Goal: Find specific page/section: Find specific page/section

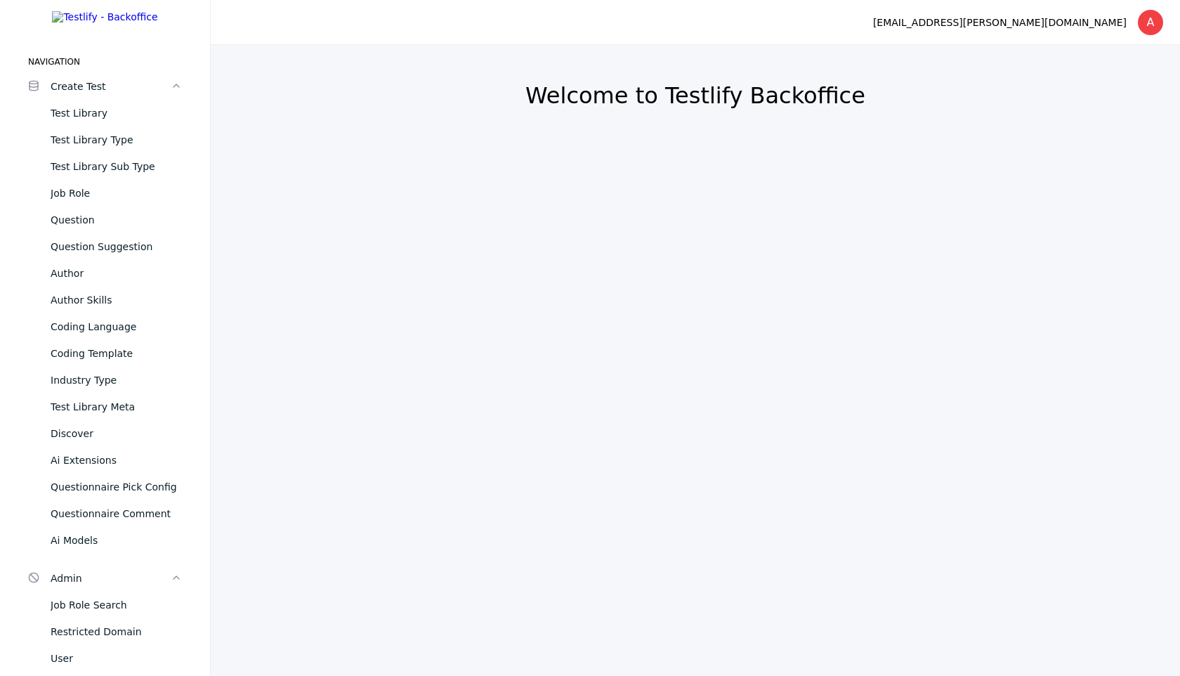
click at [423, 195] on section "Welcome to Testlify Backoffice" at bounding box center [695, 360] width 969 height 631
click at [159, 307] on div "Author Skills" at bounding box center [116, 299] width 131 height 17
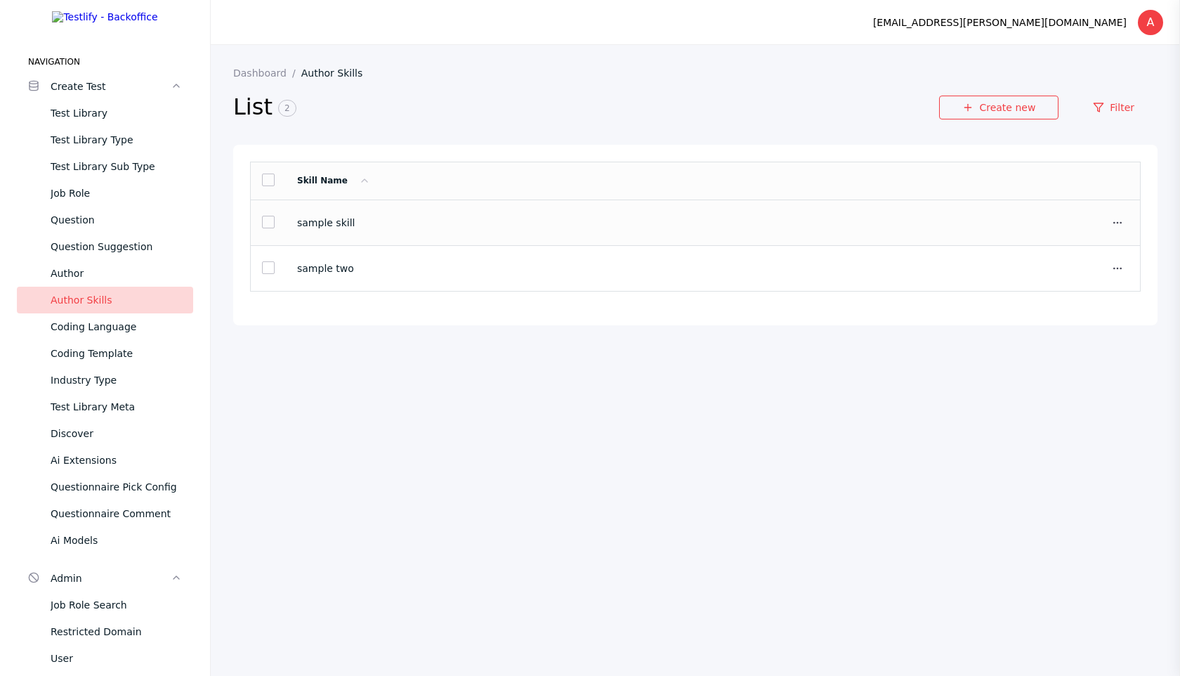
click at [382, 225] on section "sample skill" at bounding box center [673, 222] width 753 height 11
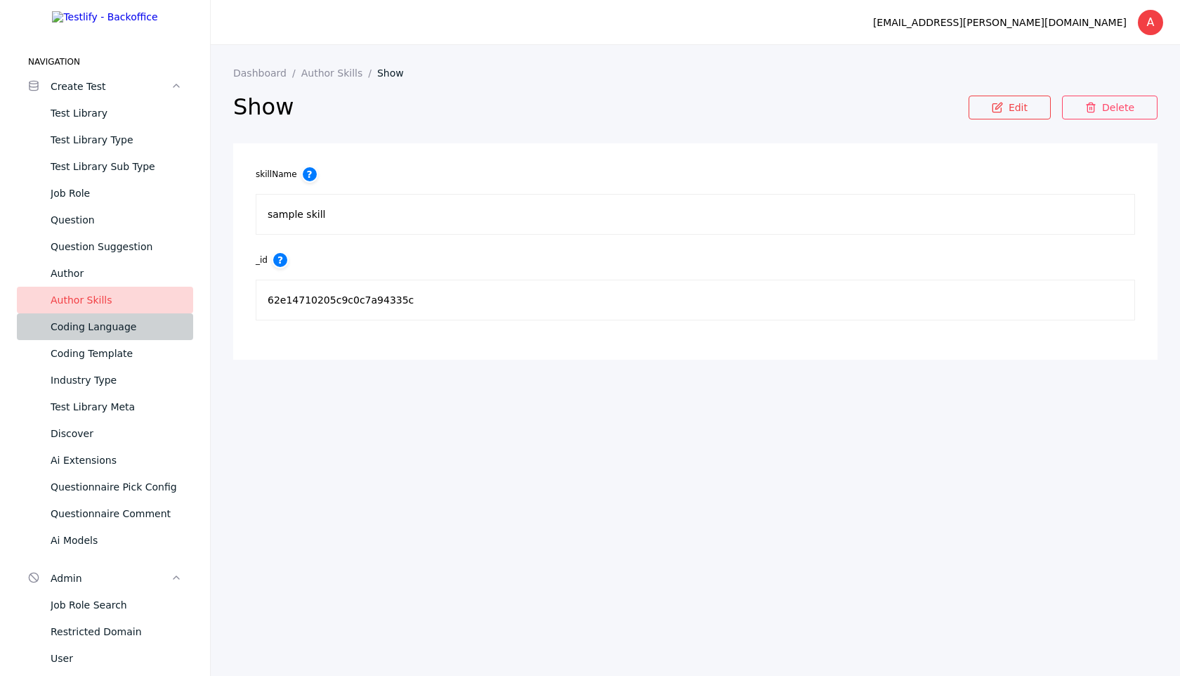
click at [112, 328] on link "Coding Language" at bounding box center [105, 326] width 176 height 27
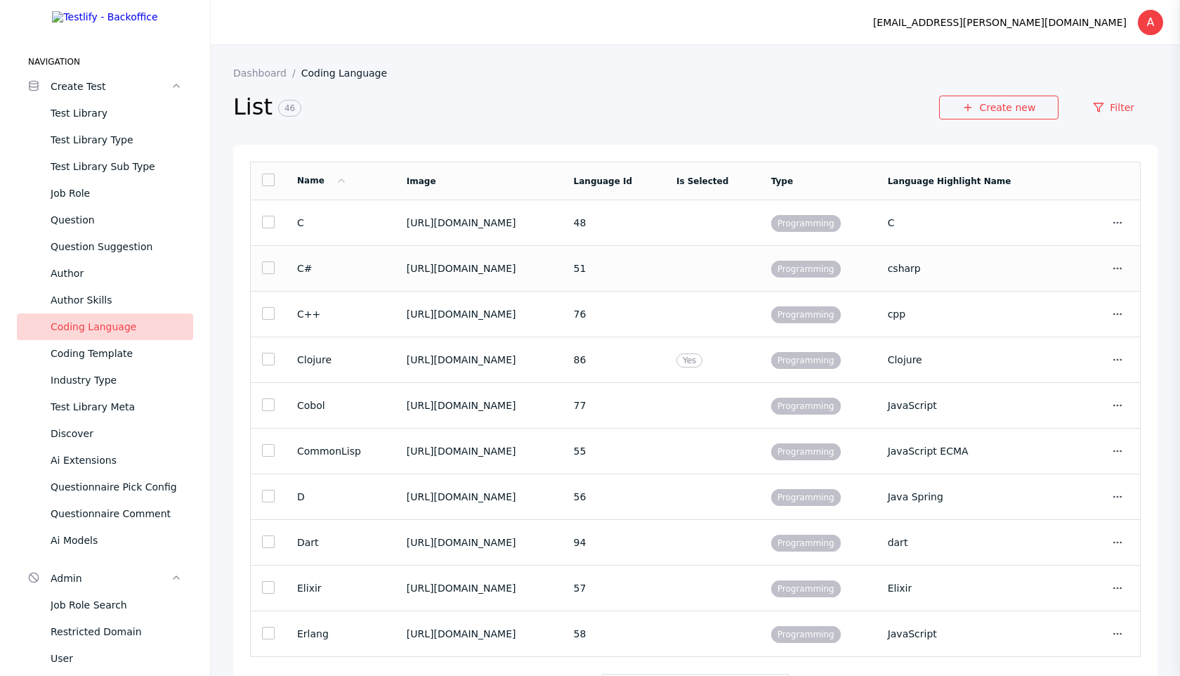
click at [395, 259] on td "[URL][DOMAIN_NAME]" at bounding box center [478, 269] width 167 height 46
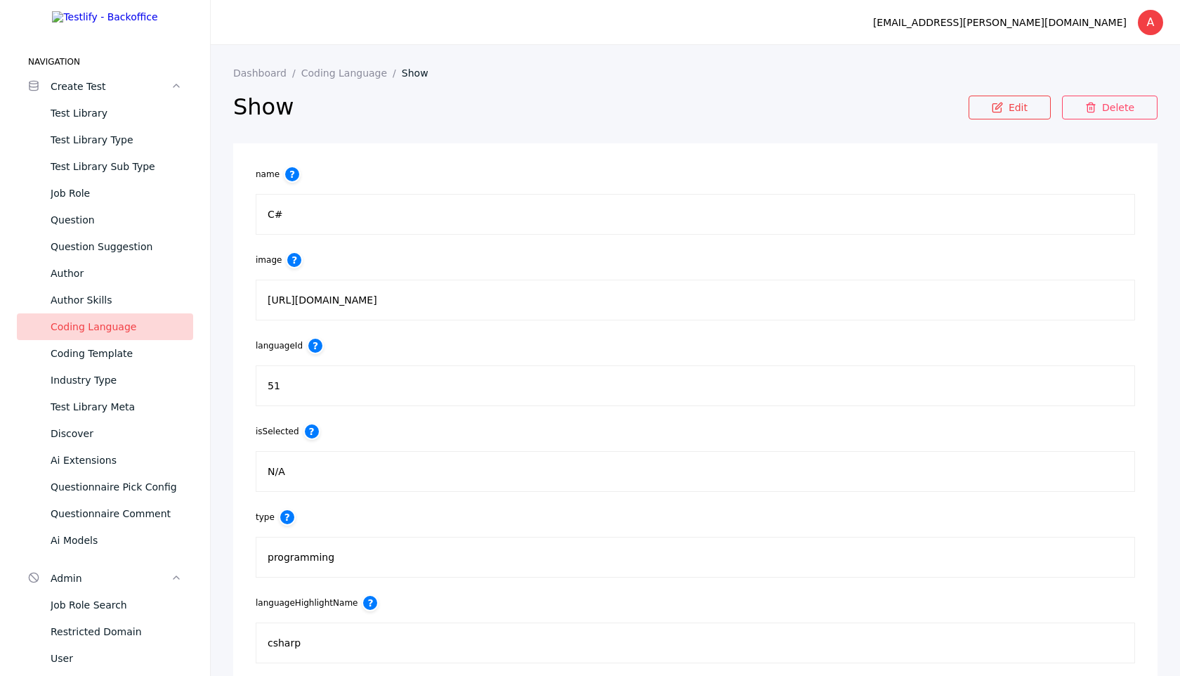
scroll to position [517, 0]
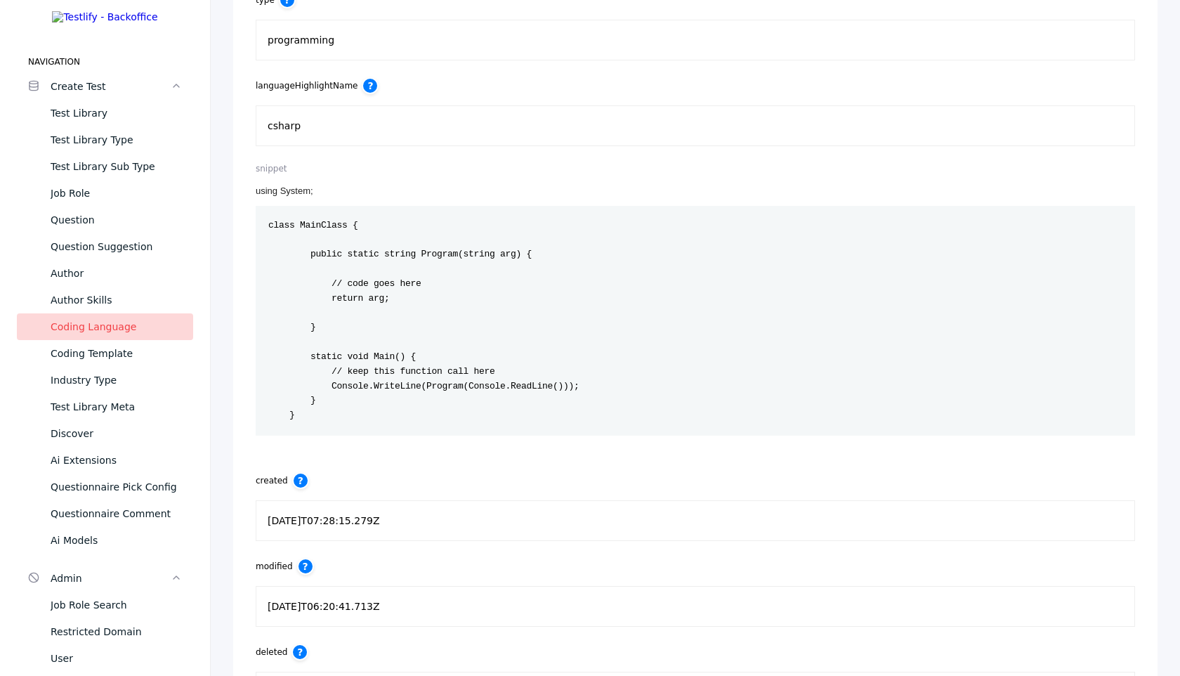
click at [481, 206] on pre "class MainClass { public static string Program(string arg) { // code goes here …" at bounding box center [695, 321] width 879 height 230
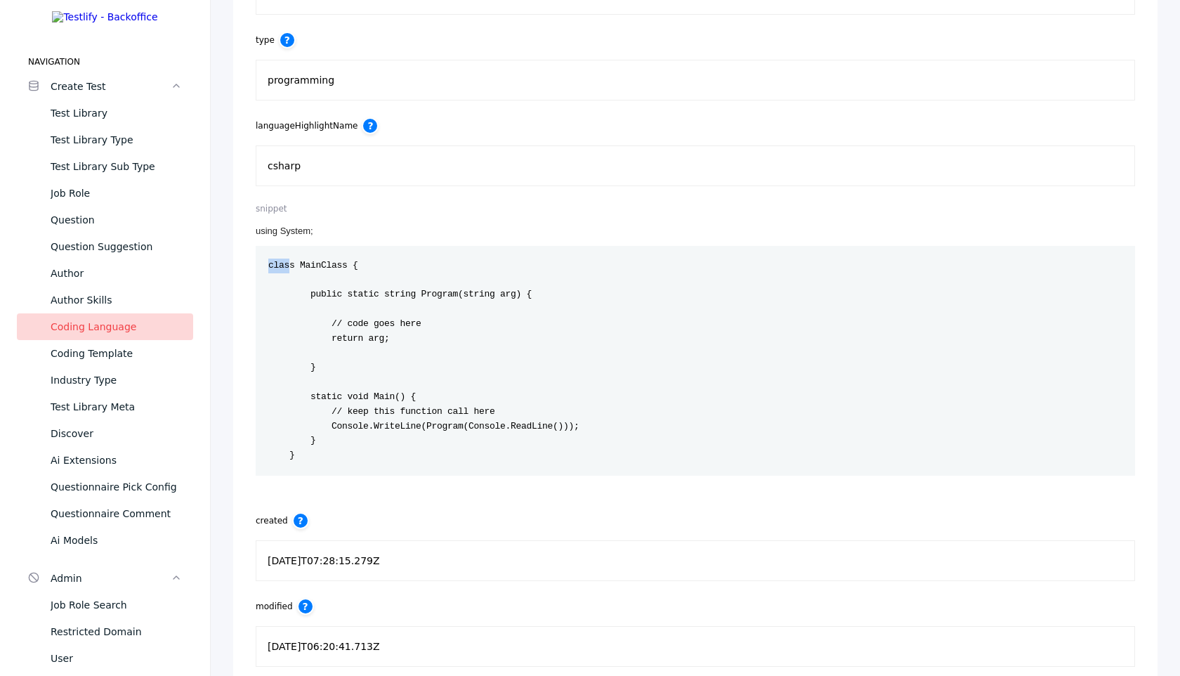
scroll to position [451, 0]
